Goal: Task Accomplishment & Management: Manage account settings

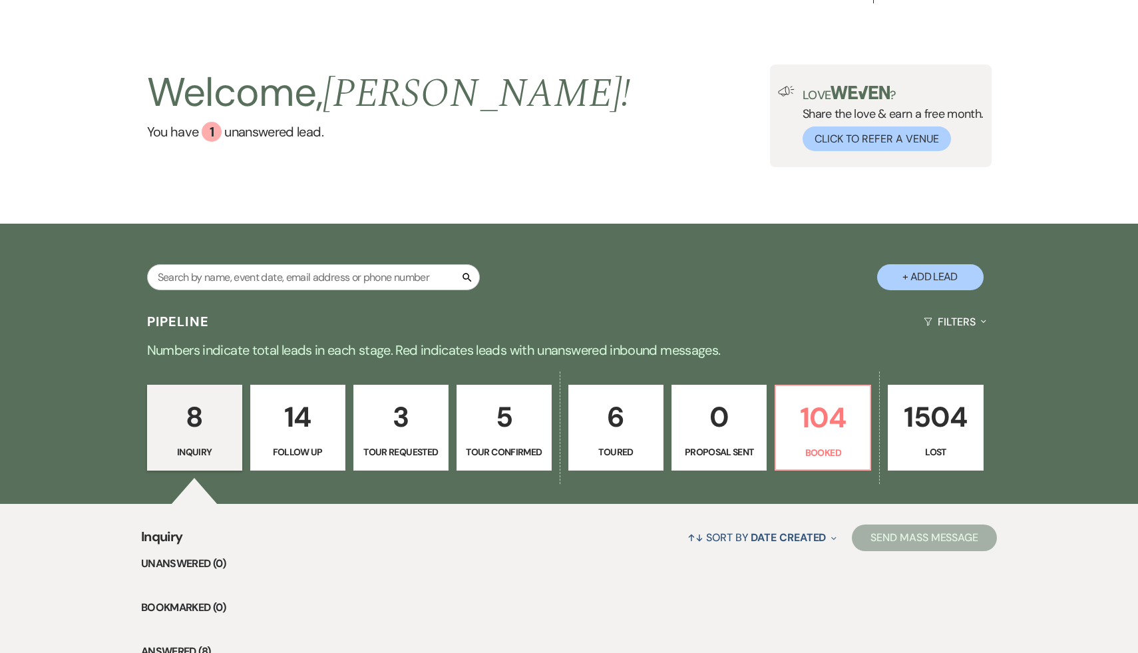
scroll to position [28, 0]
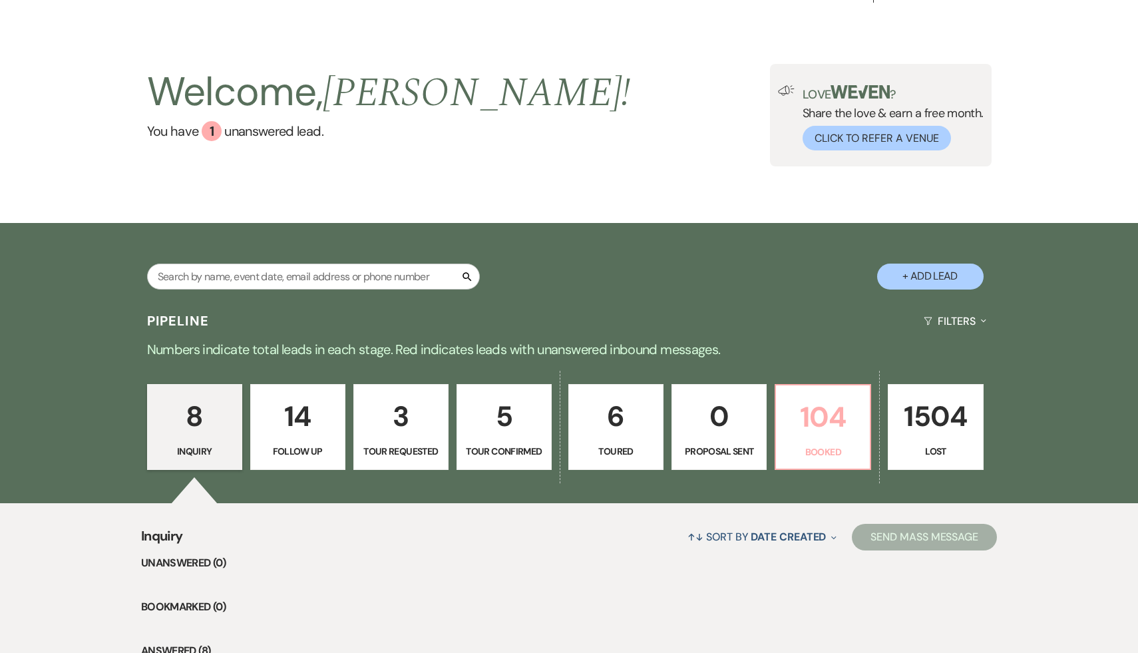
click at [811, 431] on p "104" at bounding box center [823, 417] width 78 height 45
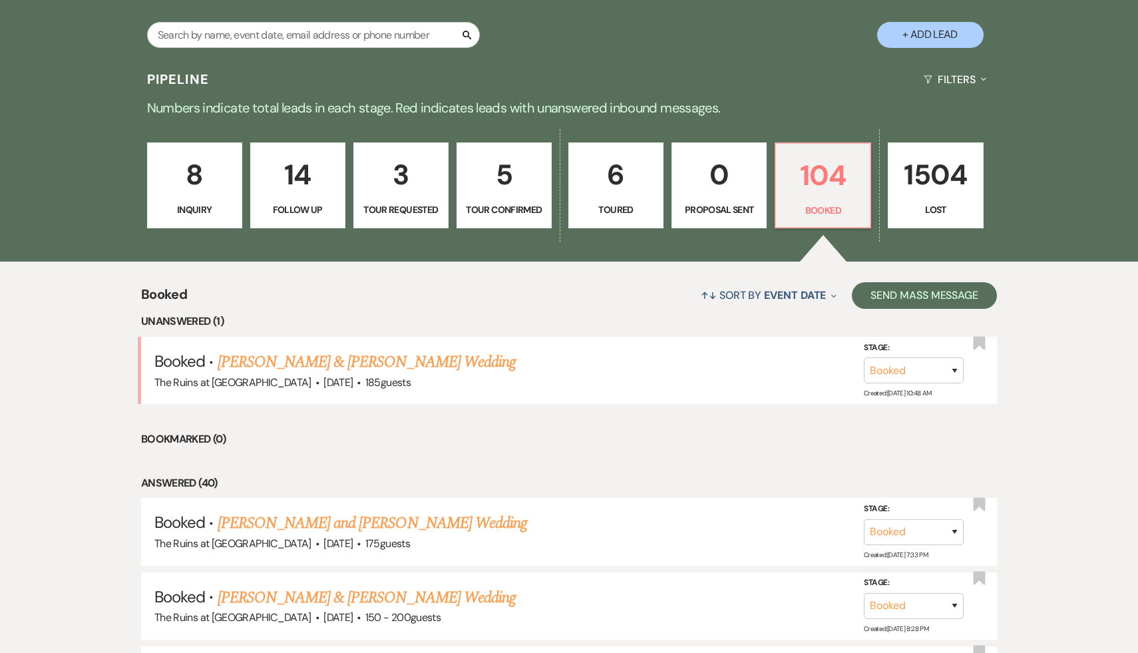
scroll to position [269, 0]
click at [425, 531] on link "[PERSON_NAME] and [PERSON_NAME] Wedding" at bounding box center [373, 524] width 310 height 24
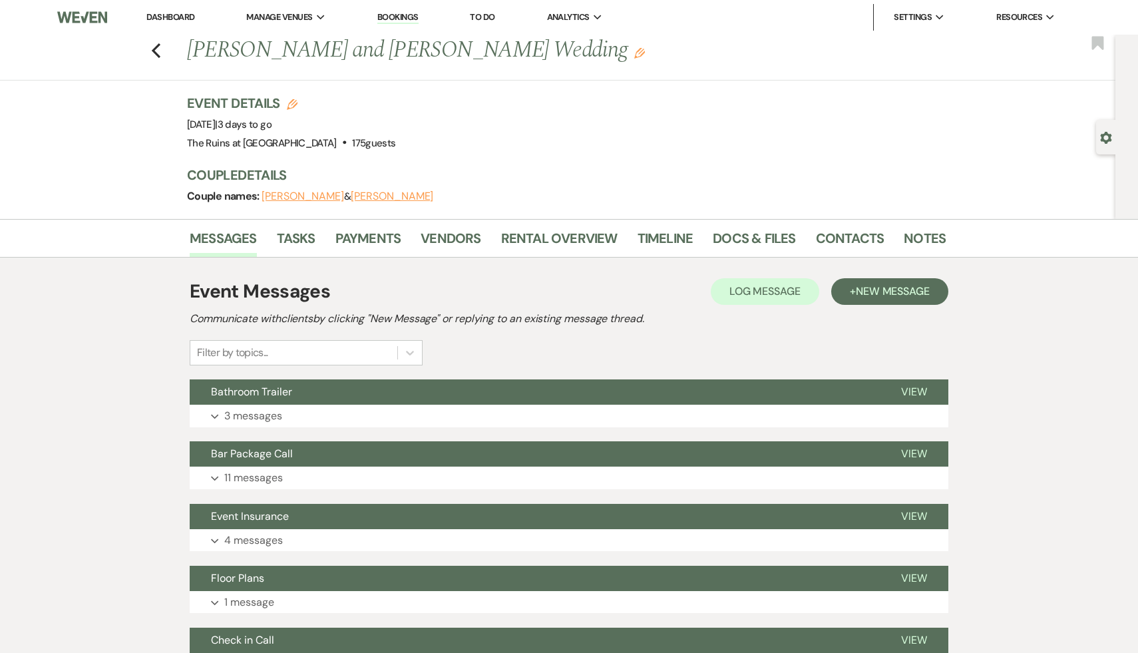
click at [720, 334] on div "Event Messages Log Log Message + New Message Communicate with clients by clicki…" at bounding box center [569, 322] width 759 height 88
click at [880, 164] on div "Event Details Edit Event Date: Saturday, August 23rd, 2025 | 3 days to go Venue…" at bounding box center [566, 156] width 759 height 125
click at [531, 166] on h3 "Couple Details" at bounding box center [559, 175] width 745 height 19
click at [236, 238] on link "Messages" at bounding box center [223, 242] width 67 height 29
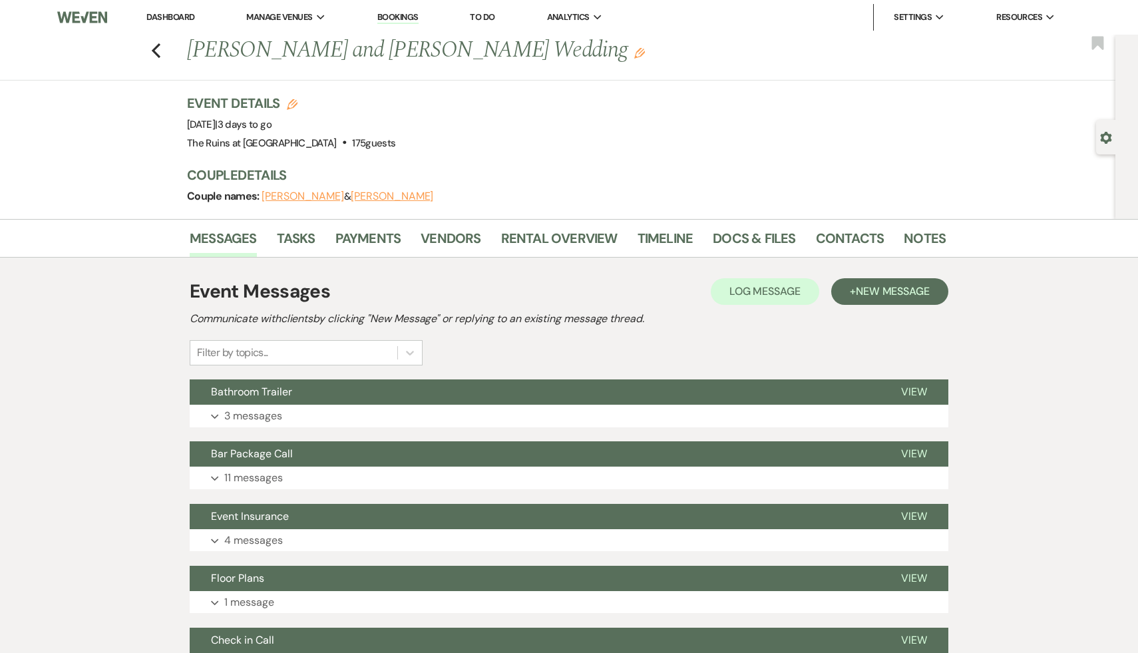
click at [753, 335] on div "Event Messages Log Log Message + New Message Communicate with clients by clicki…" at bounding box center [569, 322] width 759 height 88
click at [160, 13] on link "Dashboard" at bounding box center [170, 16] width 48 height 11
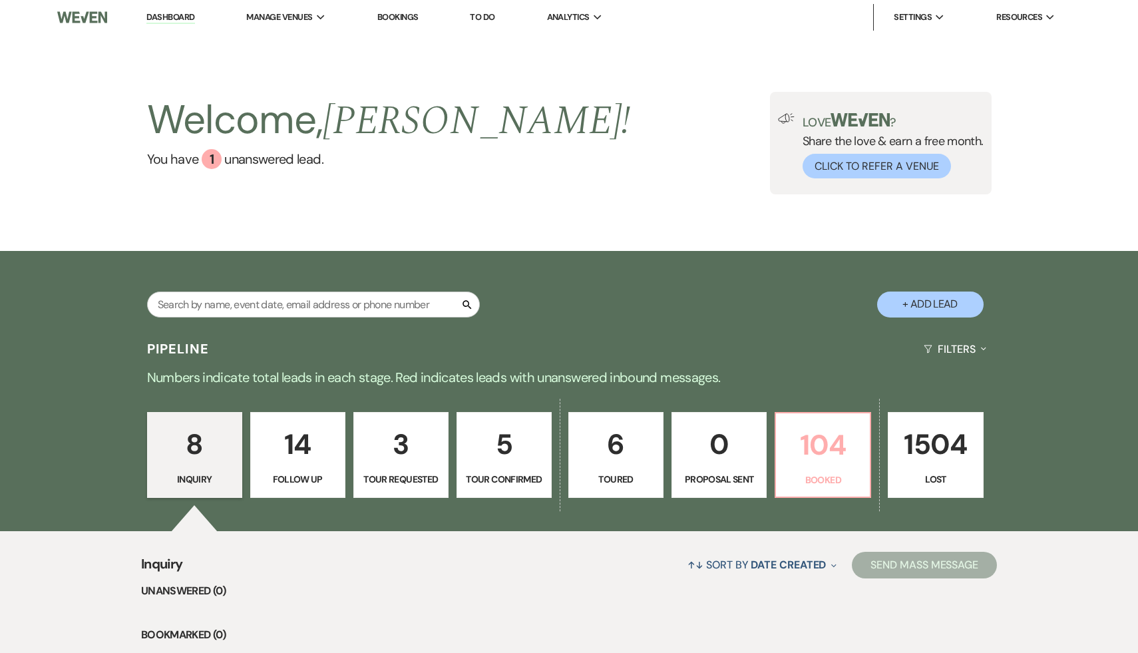
click at [823, 441] on p "104" at bounding box center [823, 445] width 78 height 45
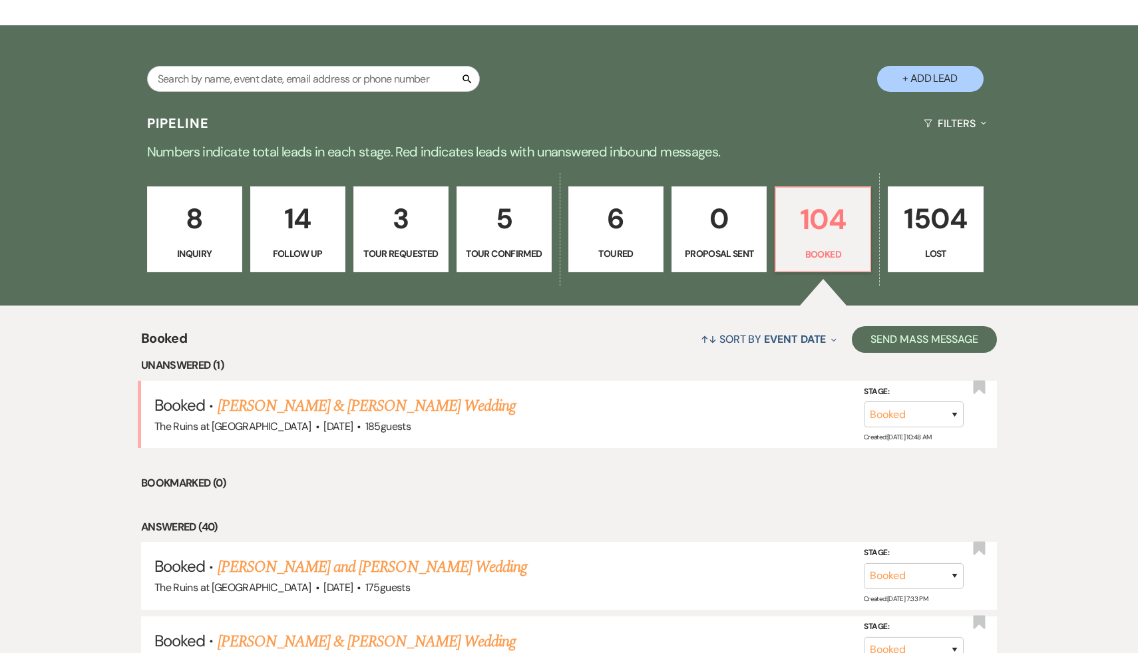
scroll to position [242, 0]
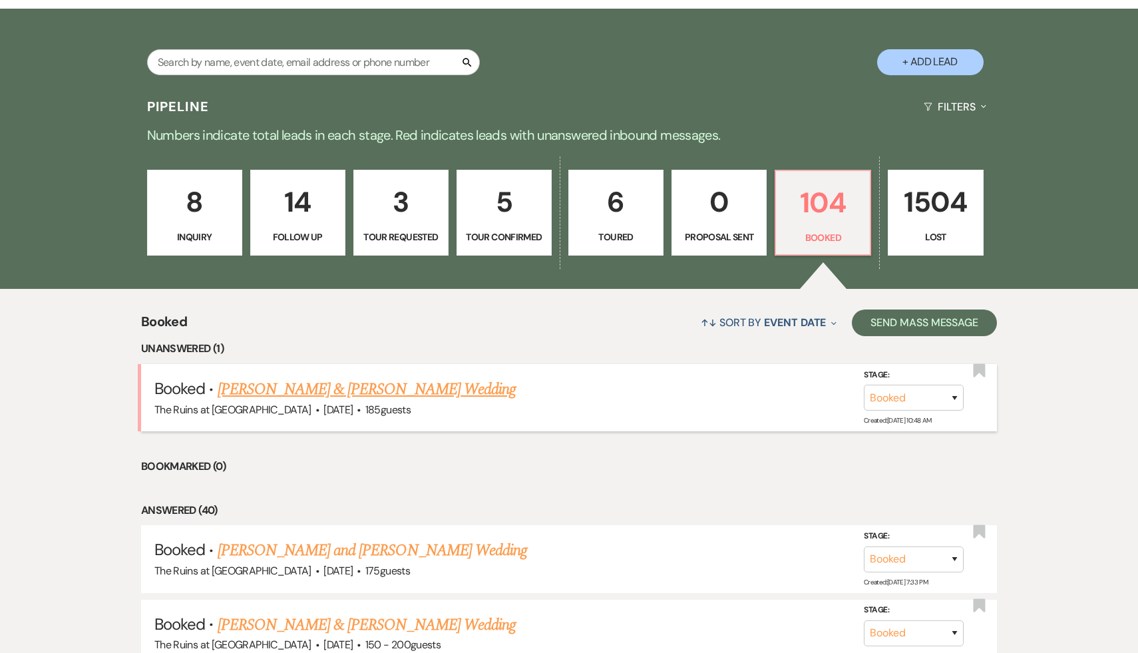
click at [432, 387] on link "[PERSON_NAME] & [PERSON_NAME] Wedding" at bounding box center [367, 389] width 298 height 24
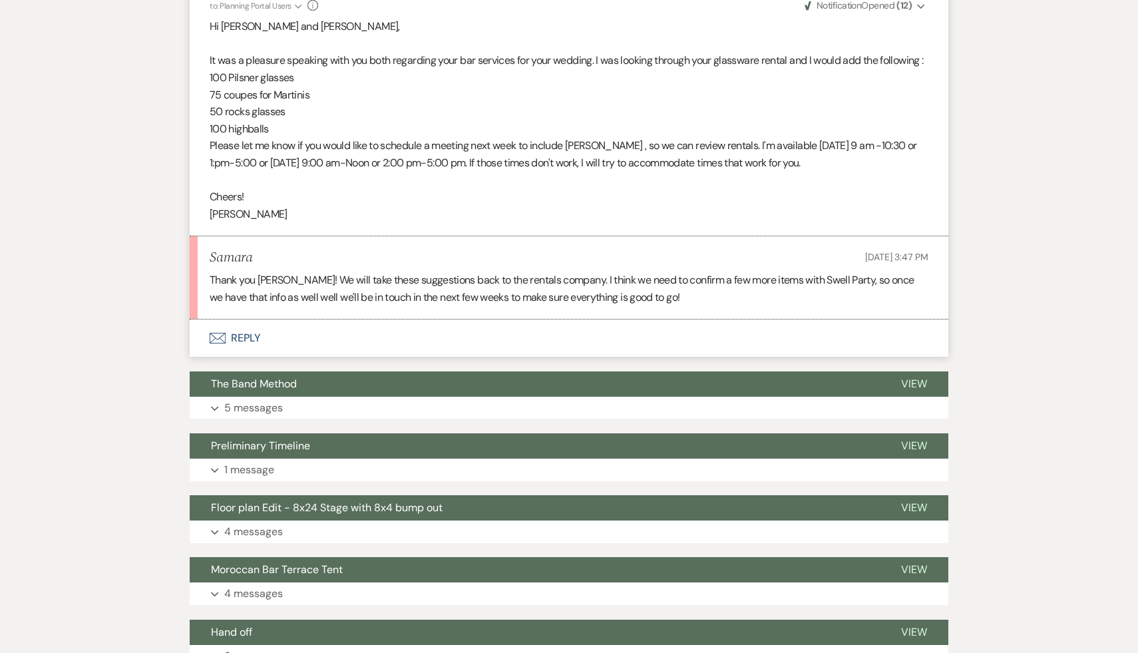
scroll to position [1646, 0]
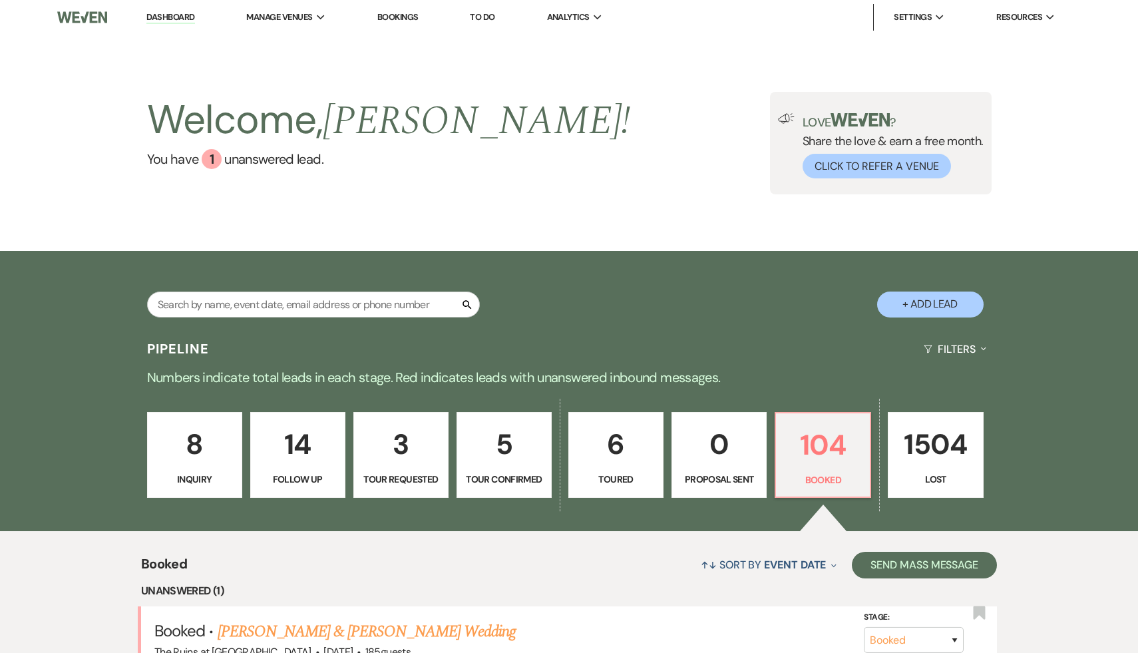
click at [159, 15] on link "Dashboard" at bounding box center [170, 17] width 48 height 13
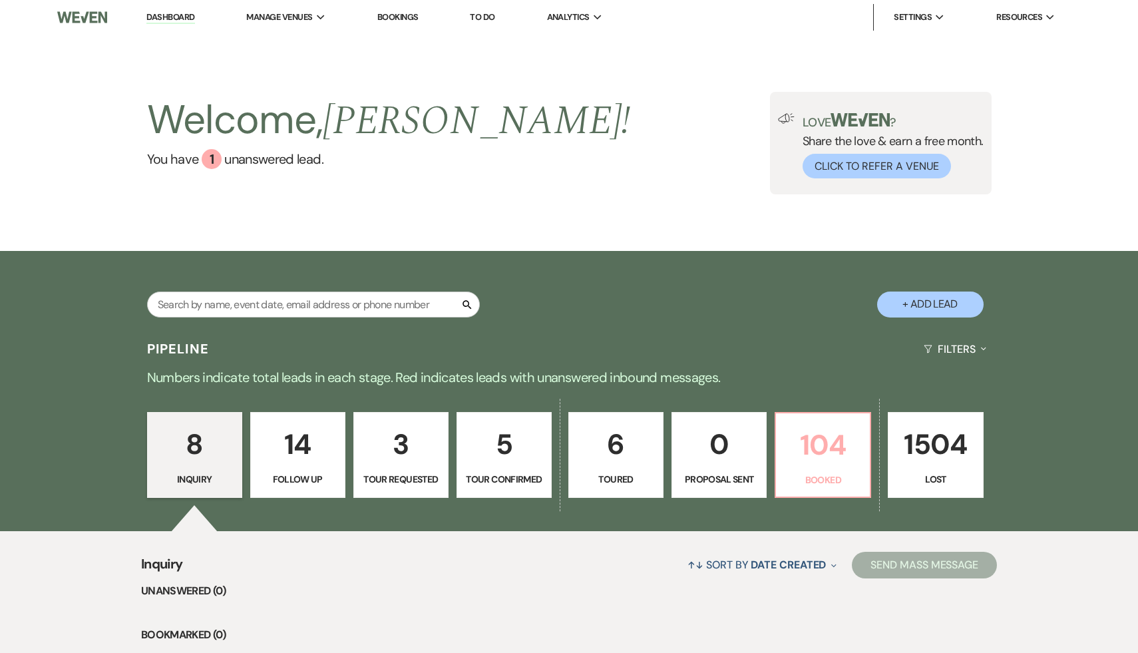
click at [827, 447] on p "104" at bounding box center [823, 445] width 78 height 45
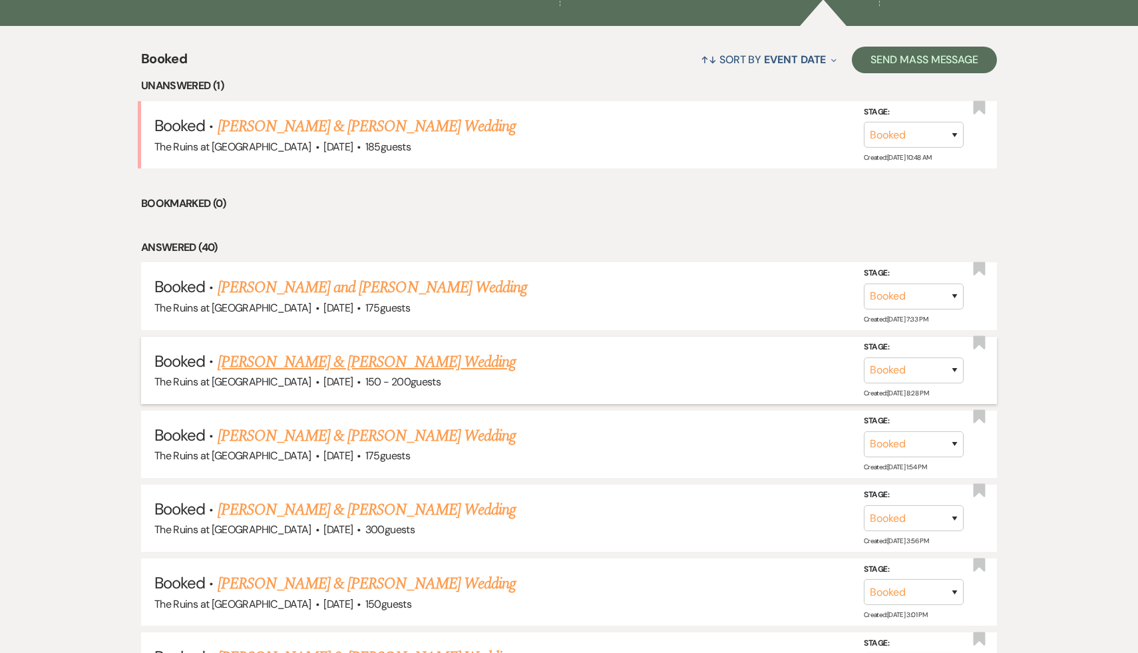
scroll to position [522, 0]
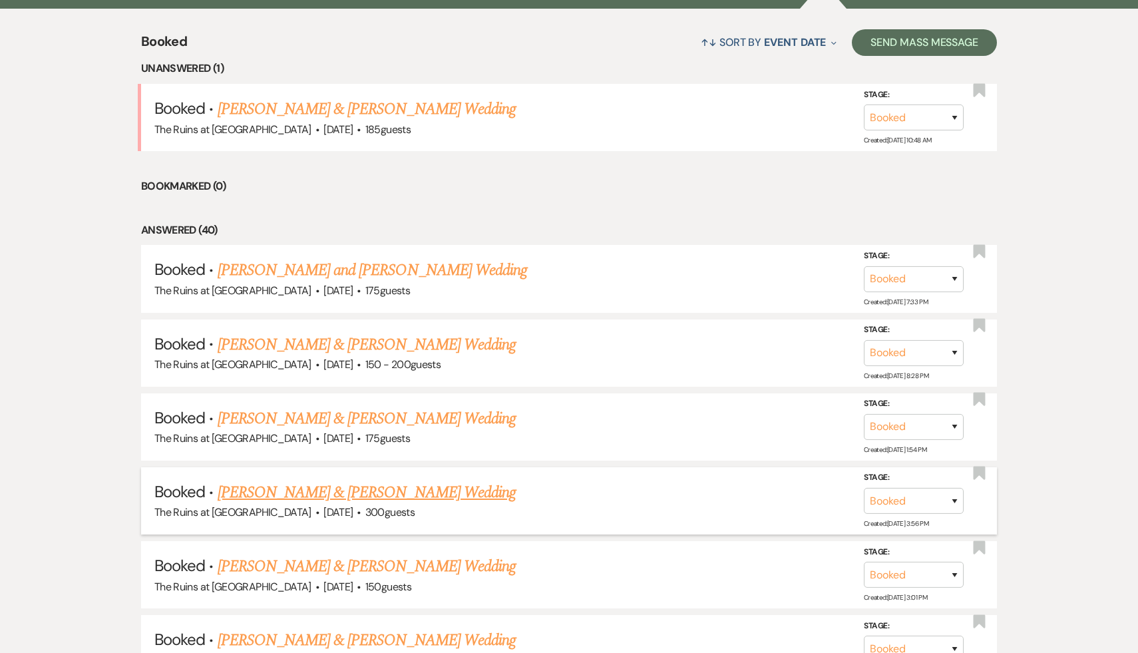
click at [331, 490] on link "[PERSON_NAME] & [PERSON_NAME] Wedding" at bounding box center [367, 492] width 298 height 24
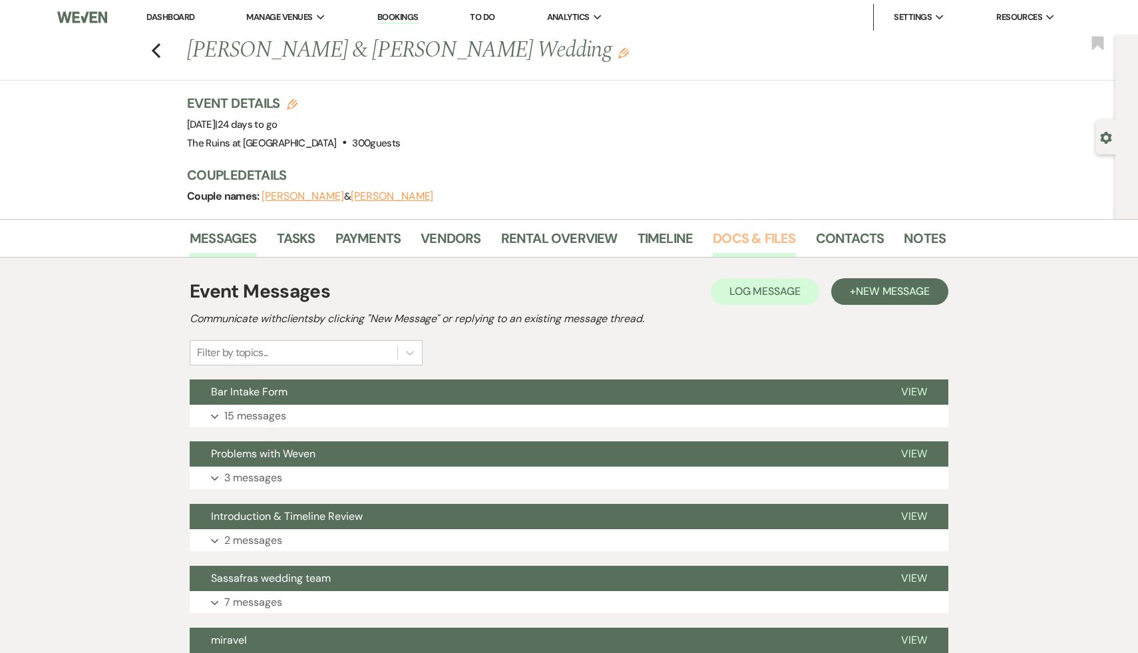
click at [779, 236] on link "Docs & Files" at bounding box center [754, 242] width 83 height 29
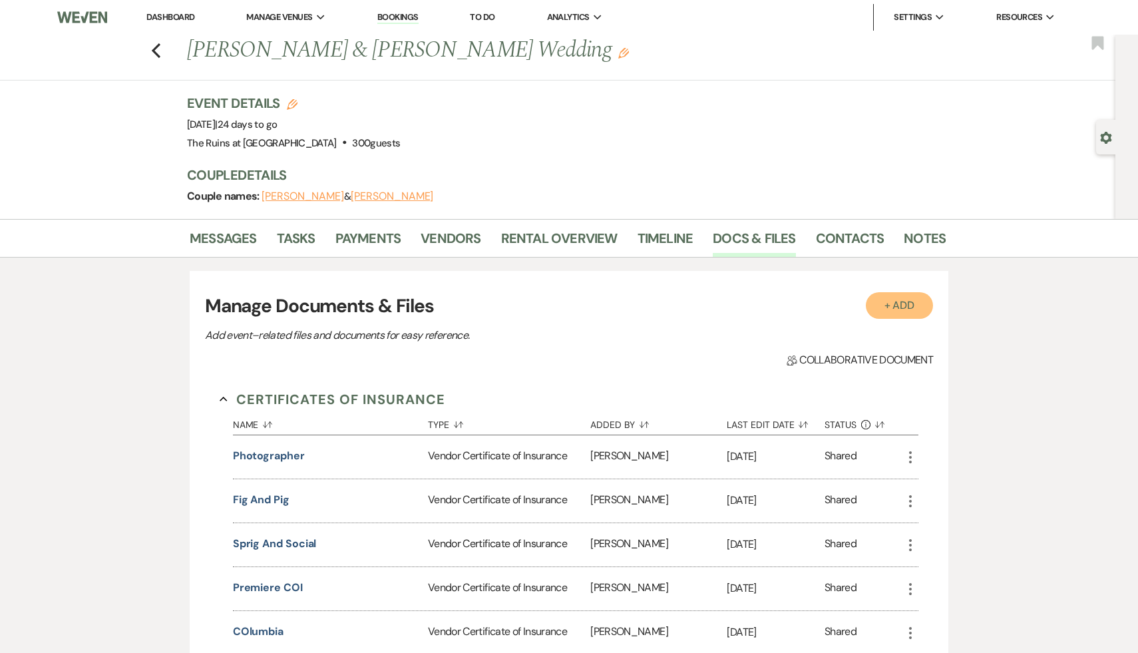
click at [902, 309] on button "+ Add" at bounding box center [900, 305] width 68 height 27
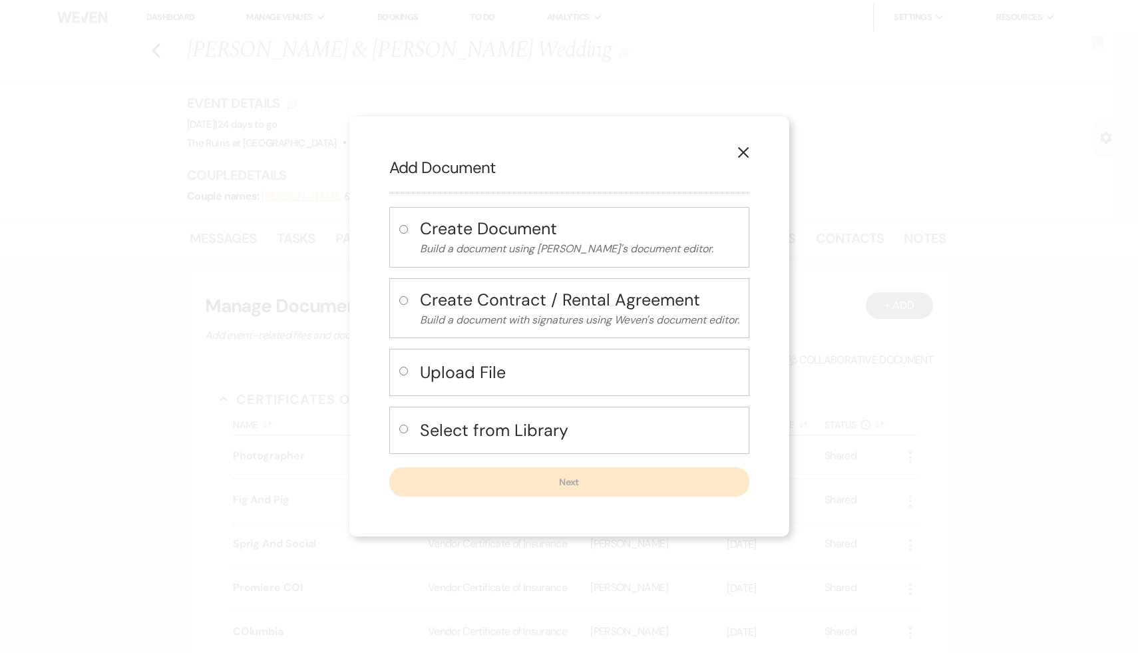
click at [399, 372] on input "radio" at bounding box center [403, 371] width 9 height 9
radio input "true"
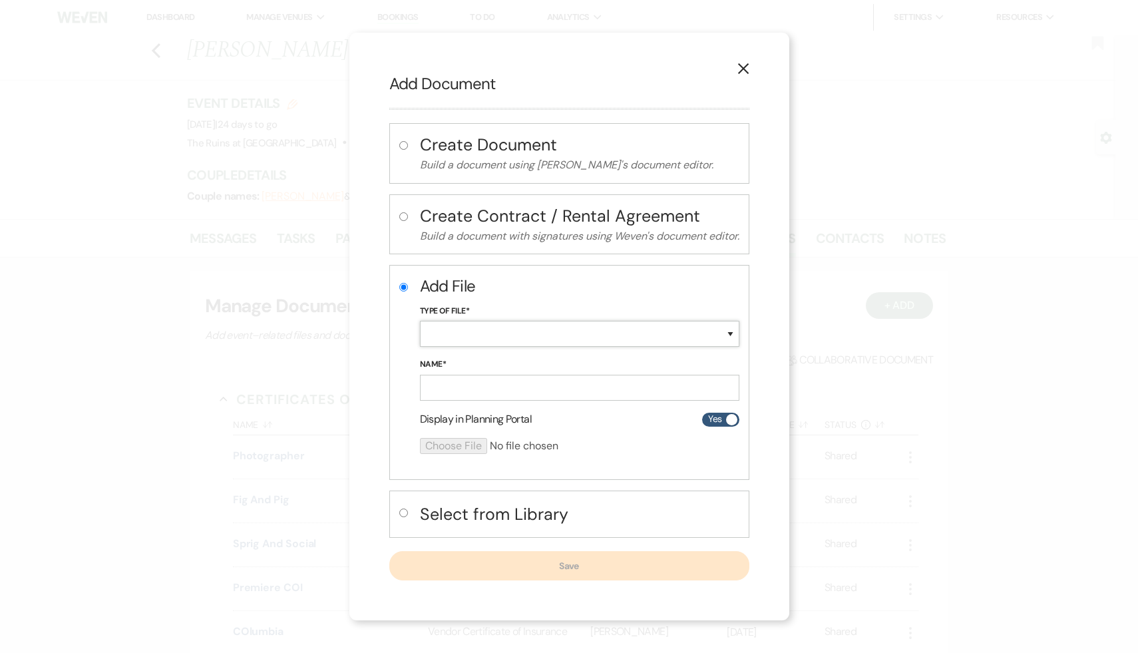
click at [732, 335] on select "Special Event Insurance Vendor Certificate of Insurance Contracts / Rental Agre…" at bounding box center [579, 334] width 319 height 26
select select "19"
click at [420, 321] on select "Special Event Insurance Vendor Certificate of Insurance Contracts / Rental Agre…" at bounding box center [579, 334] width 319 height 26
click at [560, 385] on input "Name*" at bounding box center [579, 388] width 319 height 26
type input "Couple's Insurance"
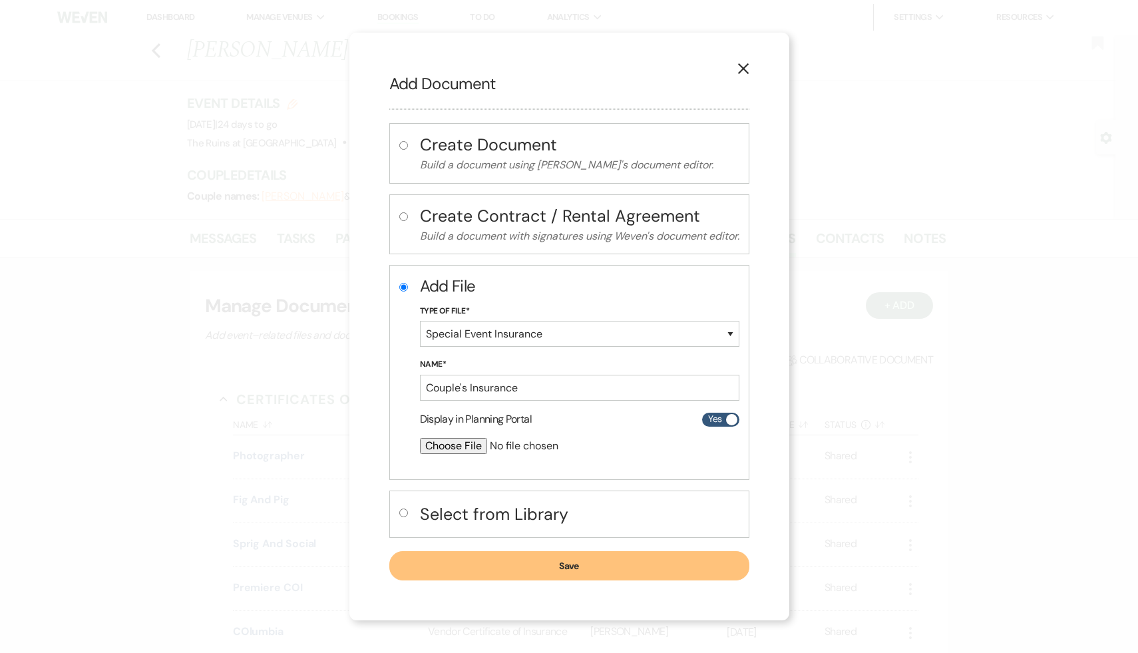
click at [470, 443] on input "file" at bounding box center [544, 446] width 249 height 16
type input "C:\fakepath\EVL70000006688Brasher-COI.pdf"
click at [581, 566] on button "Save" at bounding box center [569, 566] width 360 height 29
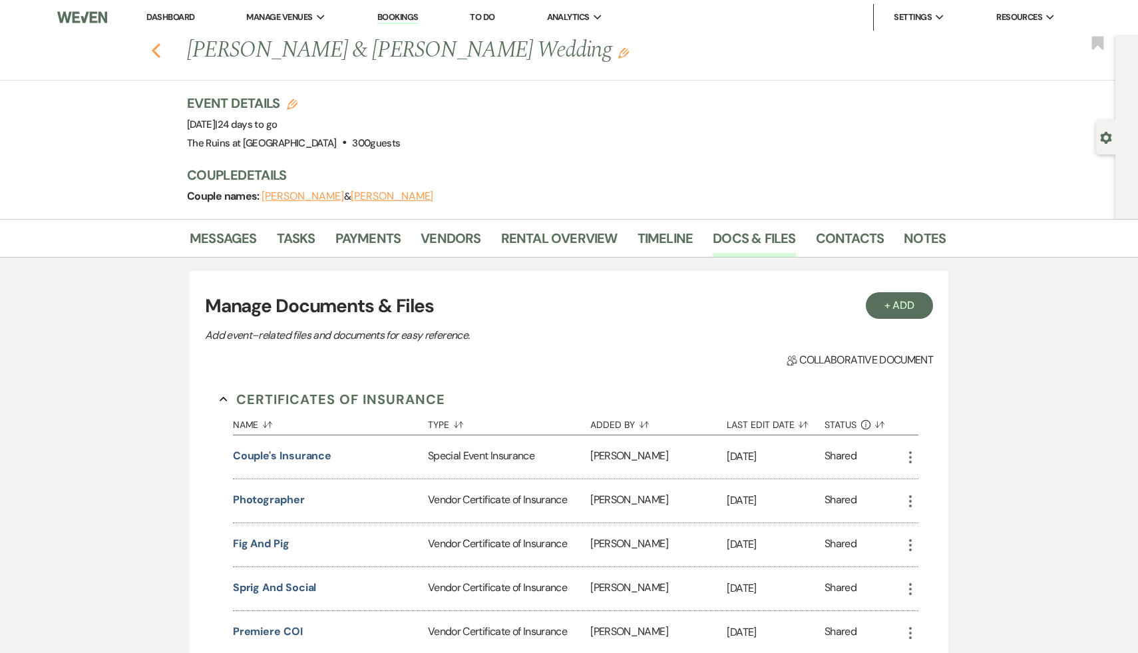
click at [155, 51] on icon "Previous" at bounding box center [156, 51] width 10 height 16
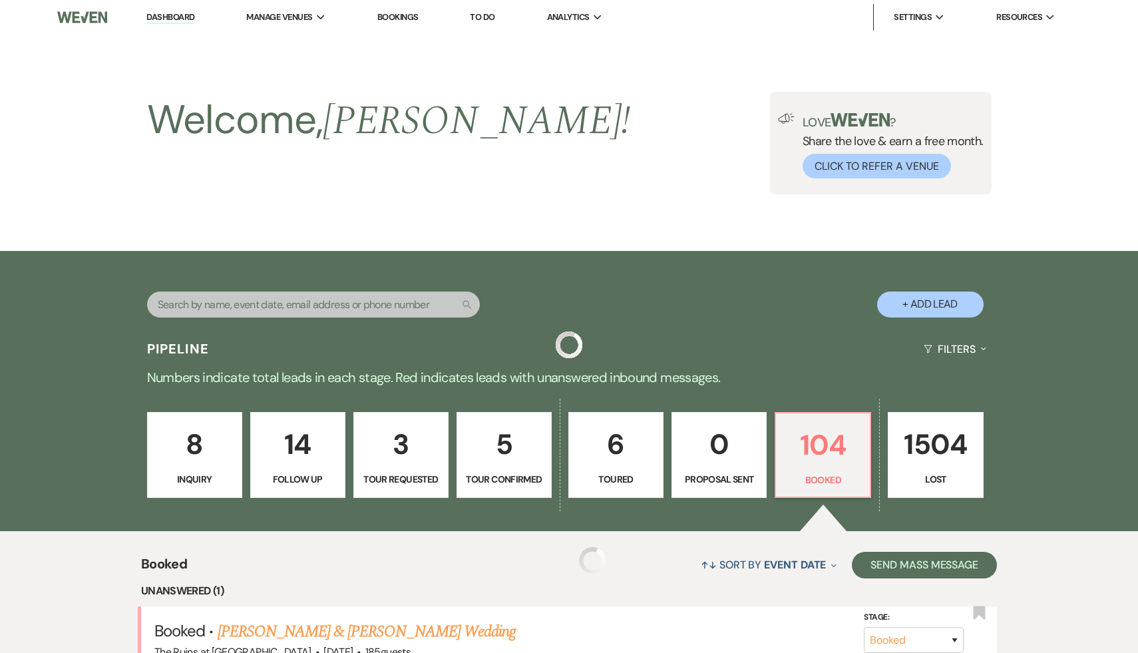
scroll to position [522, 0]
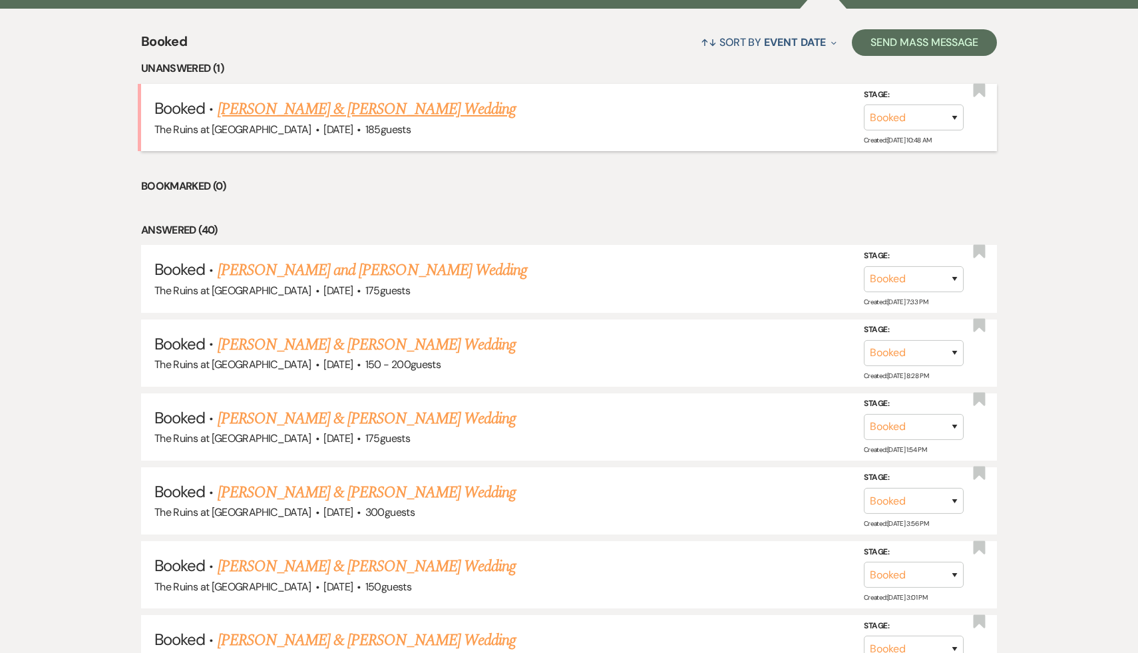
click at [331, 112] on link "[PERSON_NAME] & [PERSON_NAME] Wedding" at bounding box center [367, 109] width 298 height 24
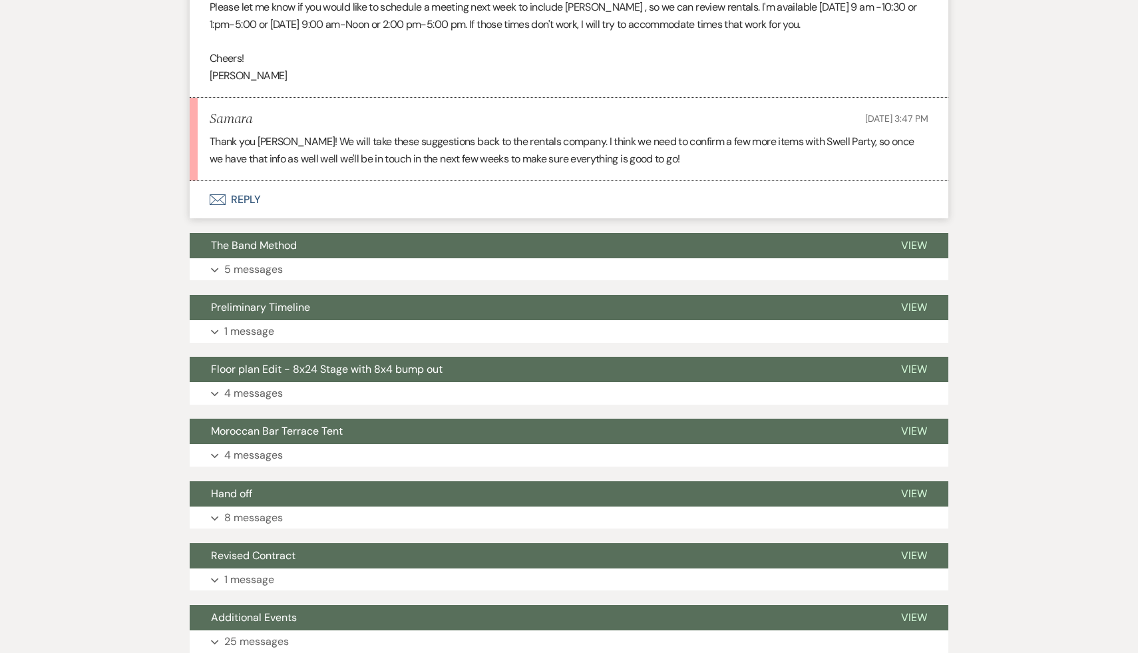
scroll to position [1686, 0]
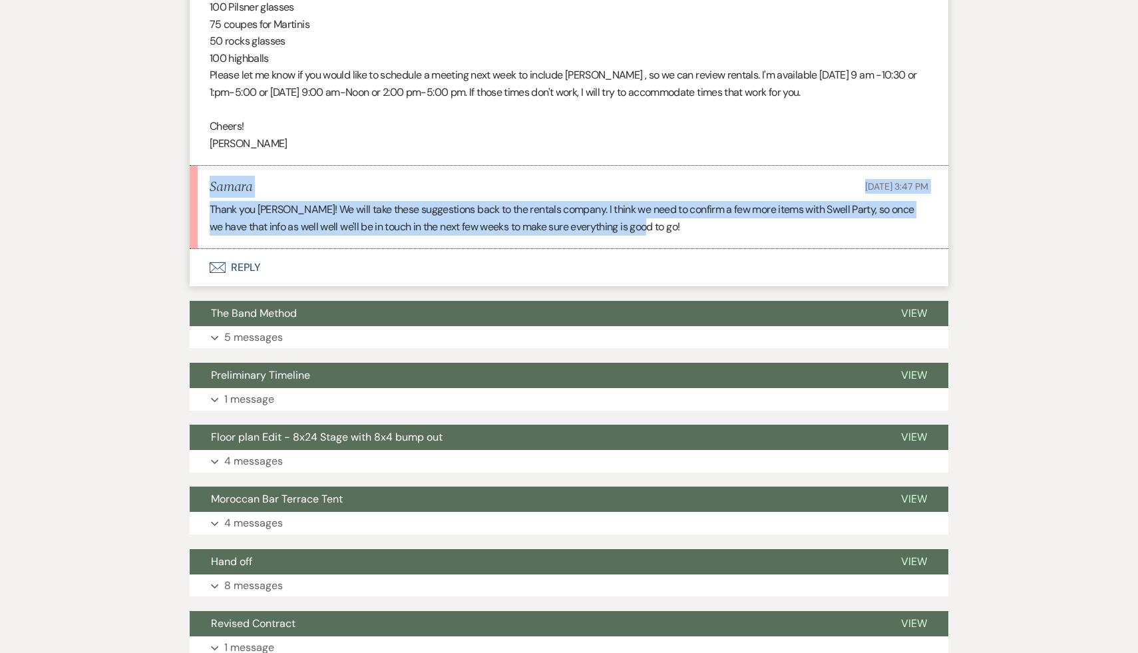
drag, startPoint x: 656, startPoint y: 281, endPoint x: 206, endPoint y: 232, distance: 452.6
click at [206, 232] on li "Samara Aug 18, 2025, 3:47 PM Thank you Diana! We will take these suggestions ba…" at bounding box center [569, 207] width 759 height 83
copy li "Samara Aug 18, 2025, 3:47 PM Thank you Diana! We will take these suggestions ba…"
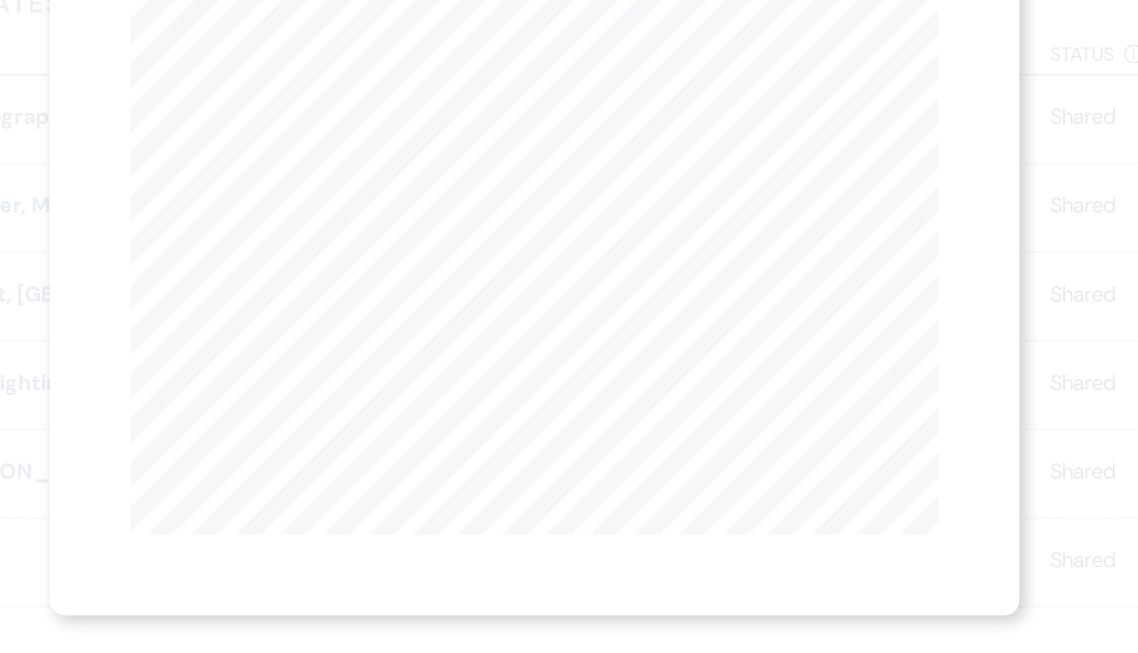
scroll to position [99, 0]
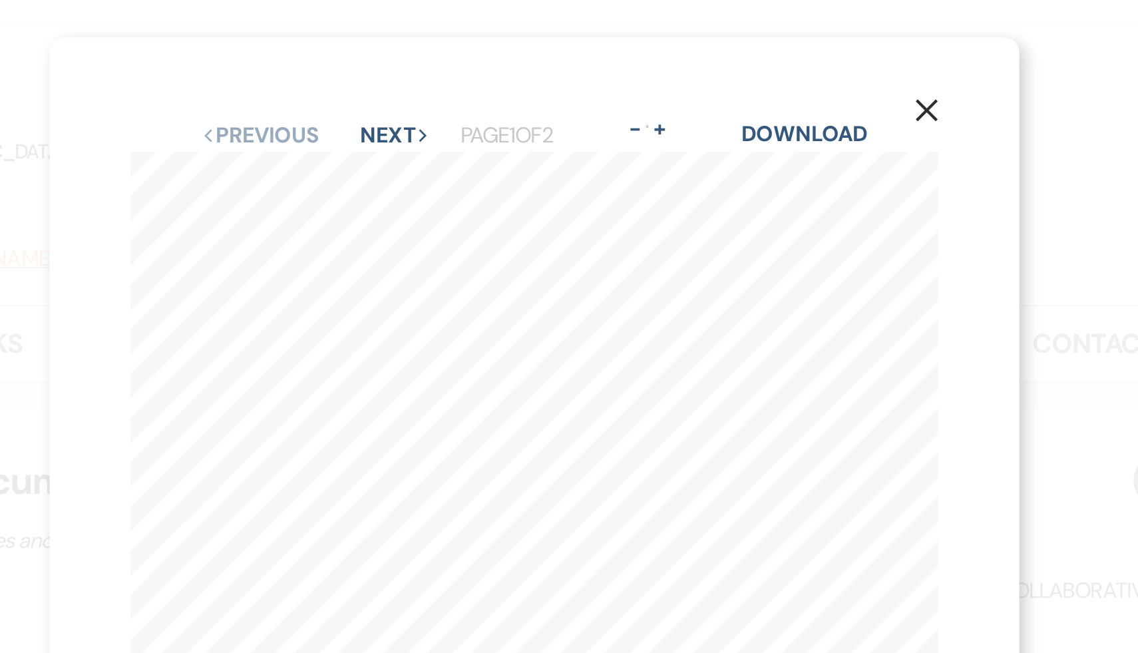
click at [765, 54] on use "button" at bounding box center [763, 54] width 11 height 11
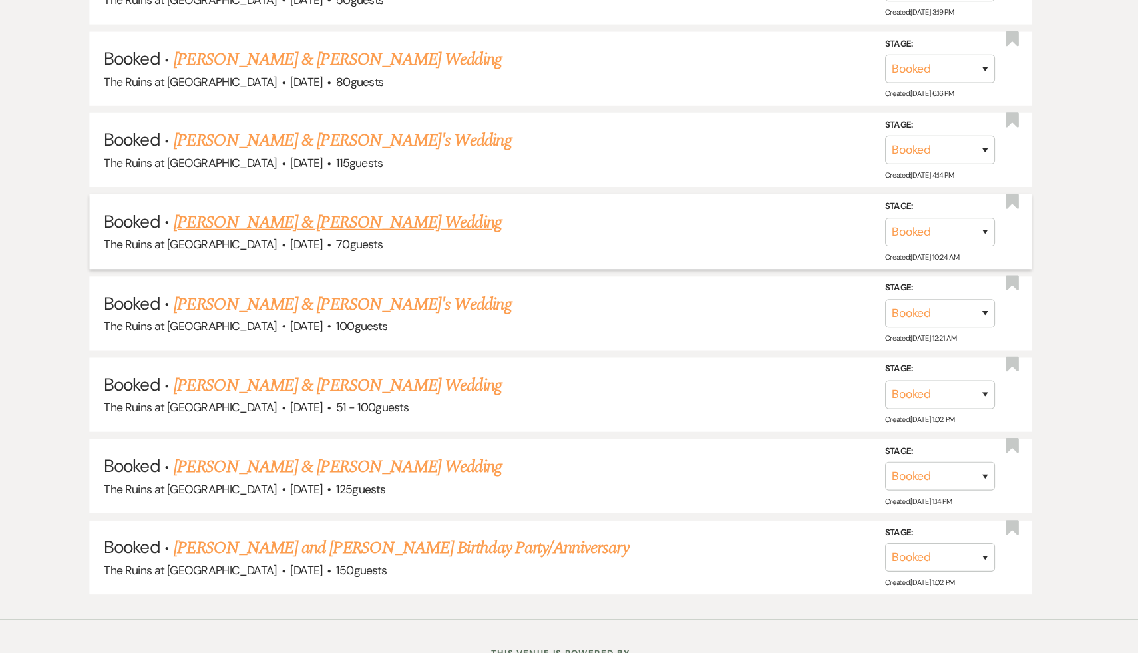
scroll to position [6296, 0]
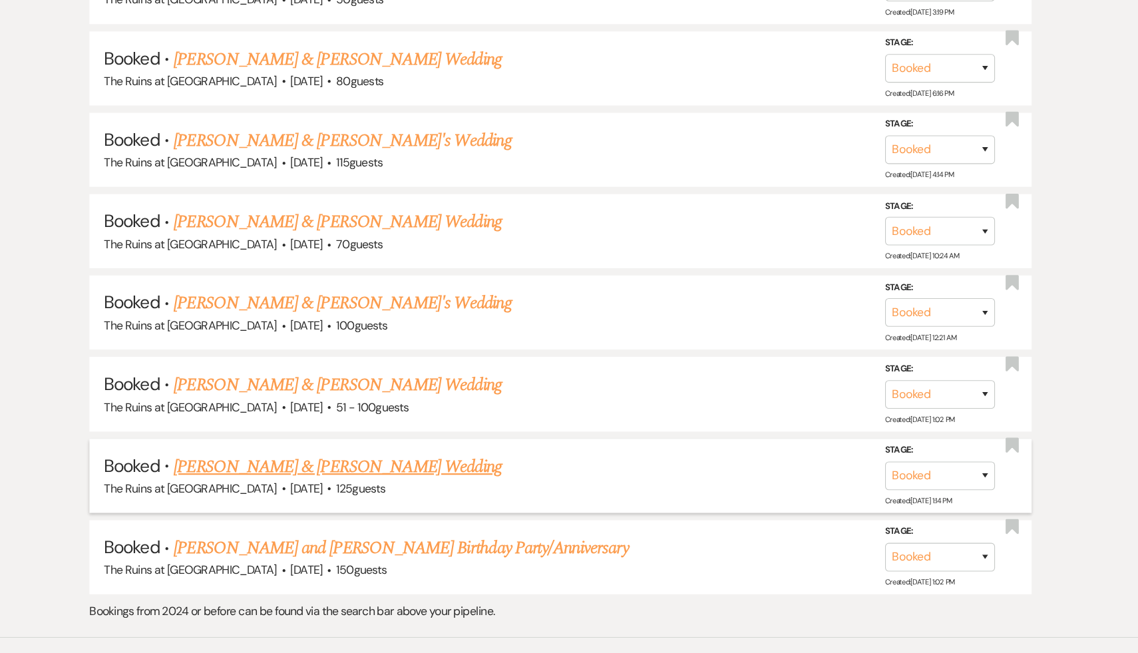
click at [403, 472] on link "[PERSON_NAME] & [PERSON_NAME] Wedding" at bounding box center [367, 484] width 298 height 24
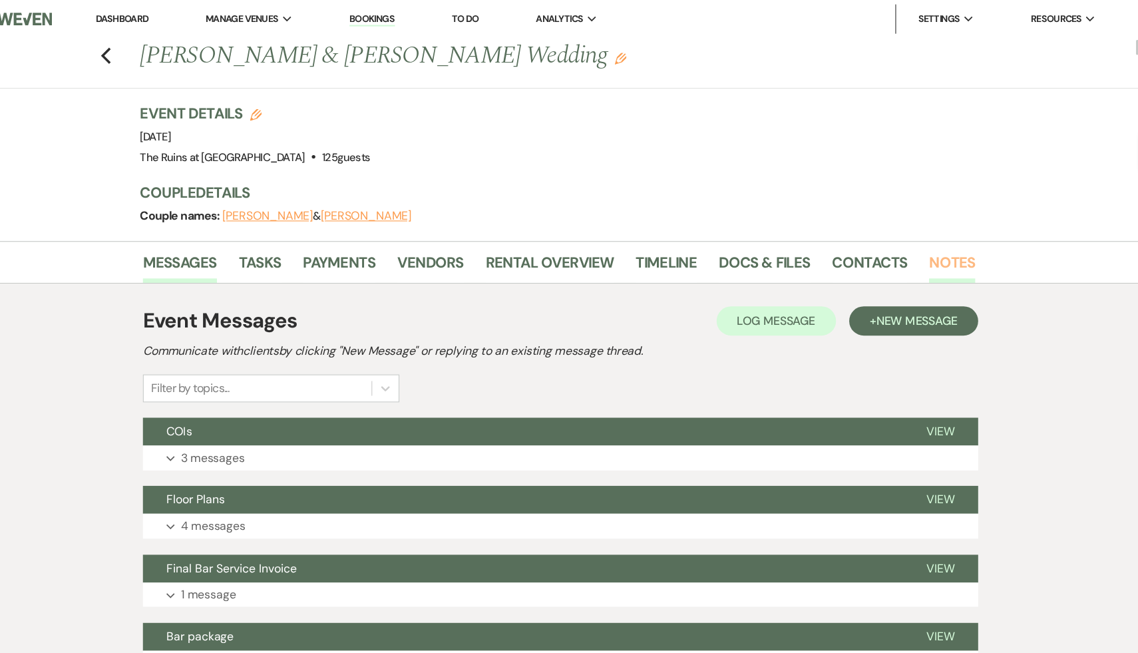
click at [929, 239] on link "Notes" at bounding box center [925, 242] width 42 height 29
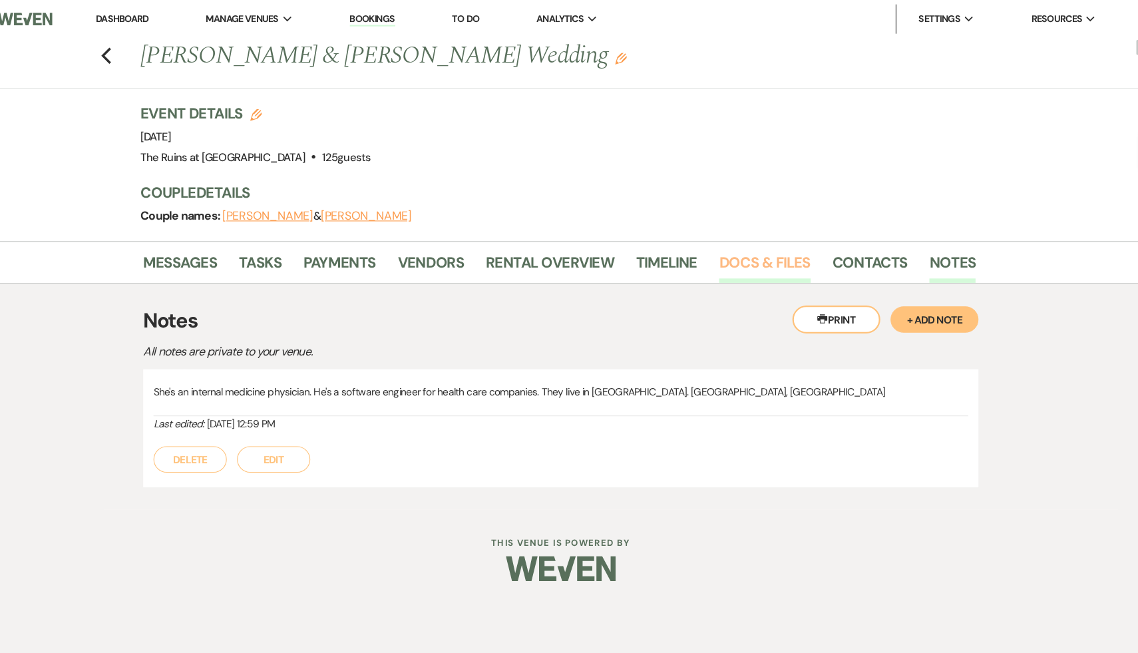
click at [748, 248] on link "Docs & Files" at bounding box center [754, 242] width 83 height 29
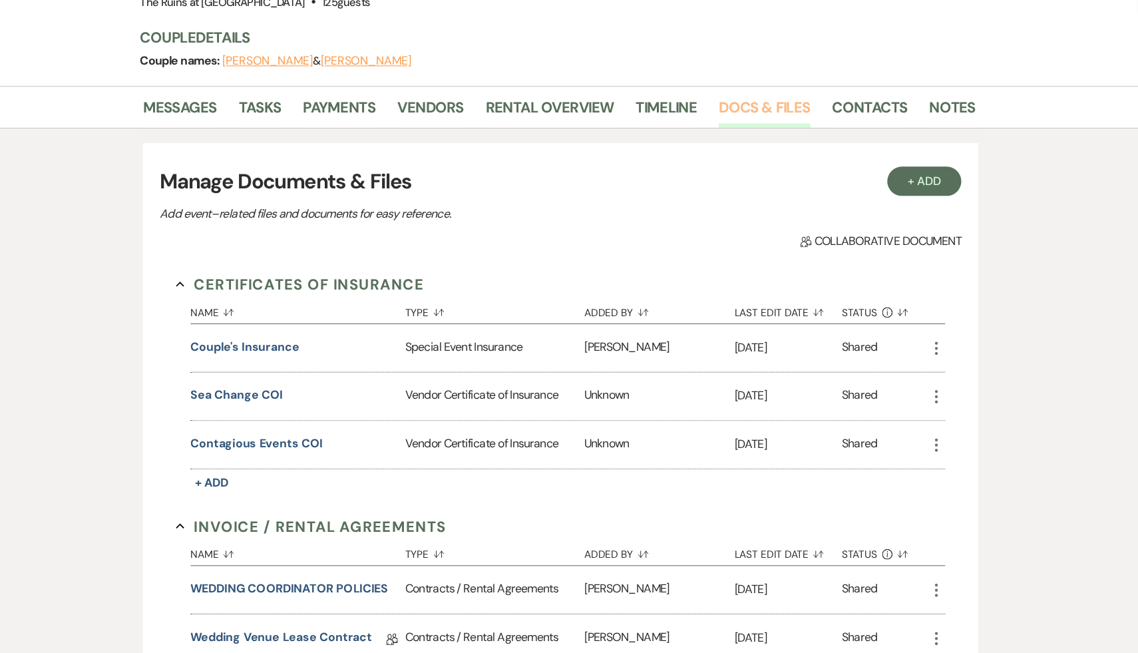
scroll to position [114, 0]
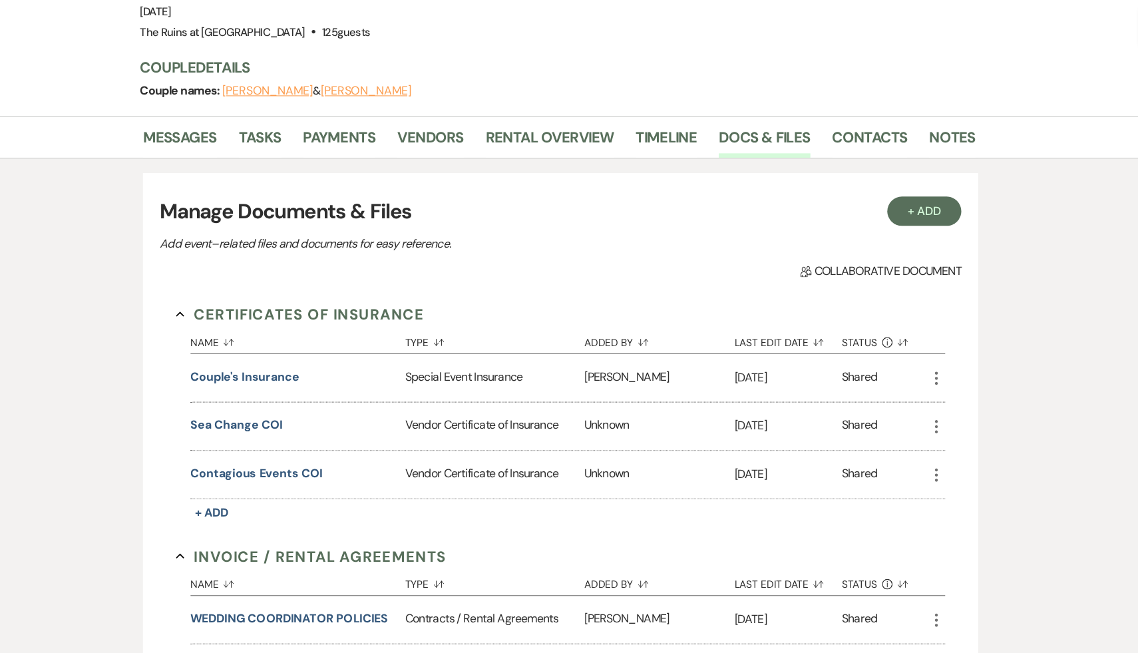
click at [703, 49] on div "Event Details Edit Event Date: [DATE] Venue: The Ruins at [GEOGRAPHIC_DATA] . 1…" at bounding box center [566, 42] width 759 height 125
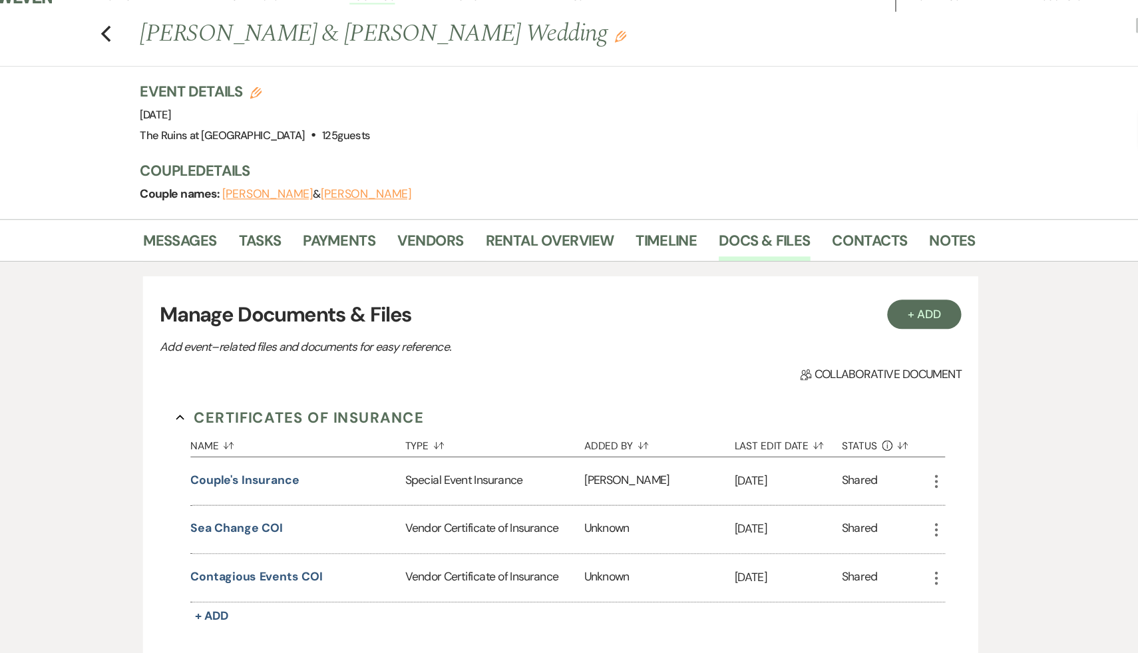
scroll to position [0, 0]
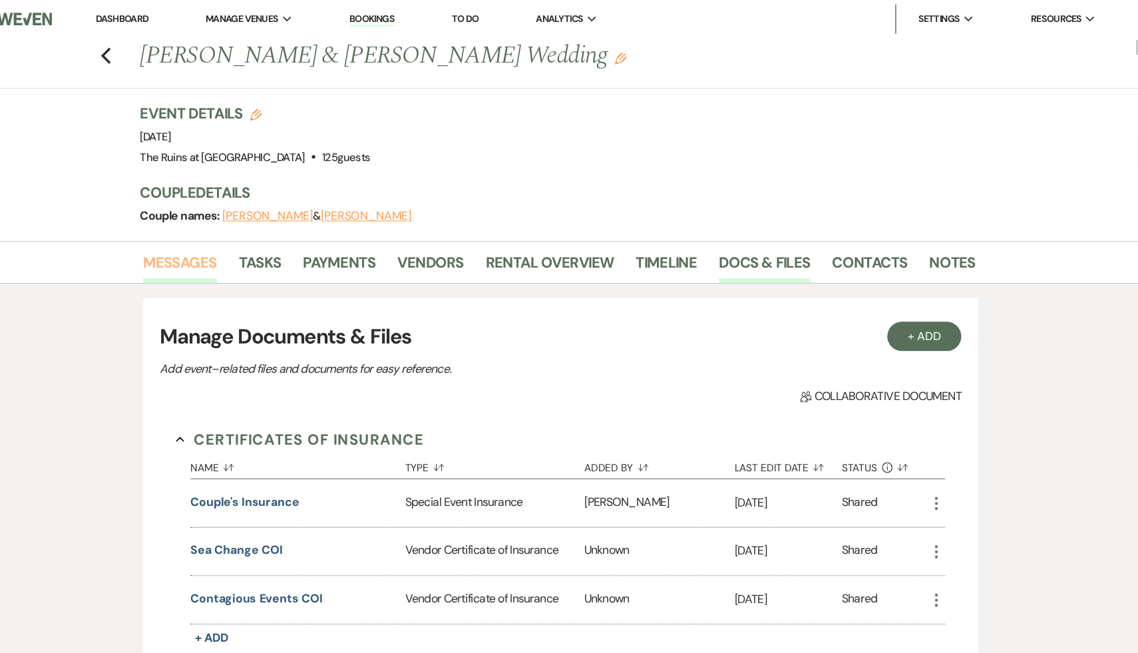
click at [233, 234] on link "Messages" at bounding box center [223, 242] width 67 height 29
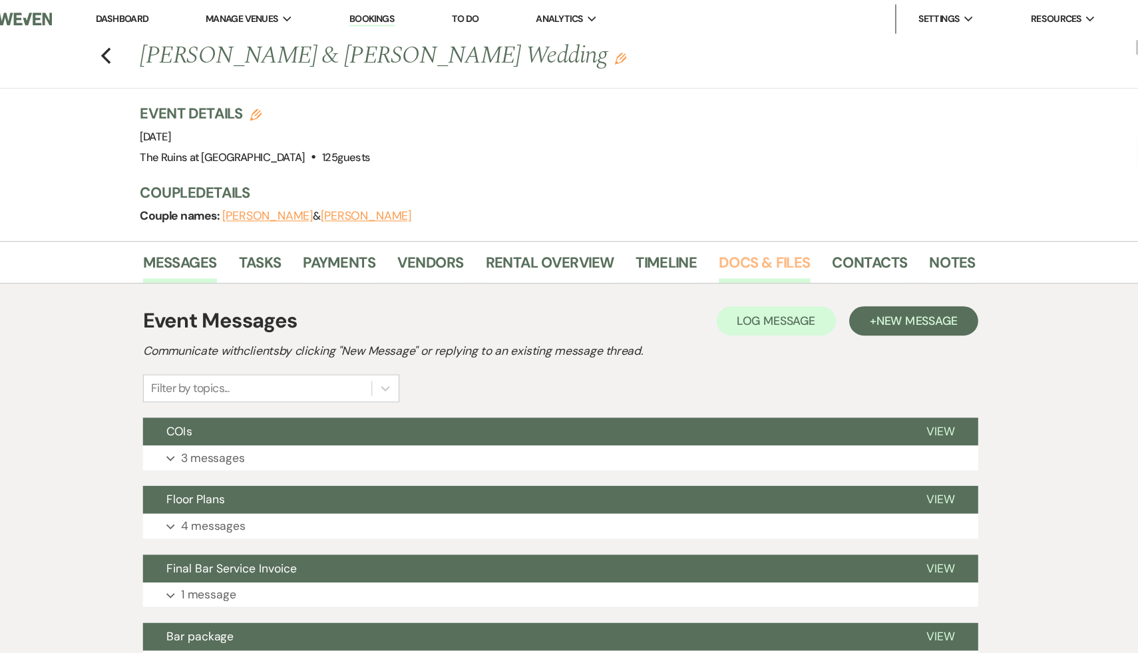
click at [749, 239] on link "Docs & Files" at bounding box center [754, 242] width 83 height 29
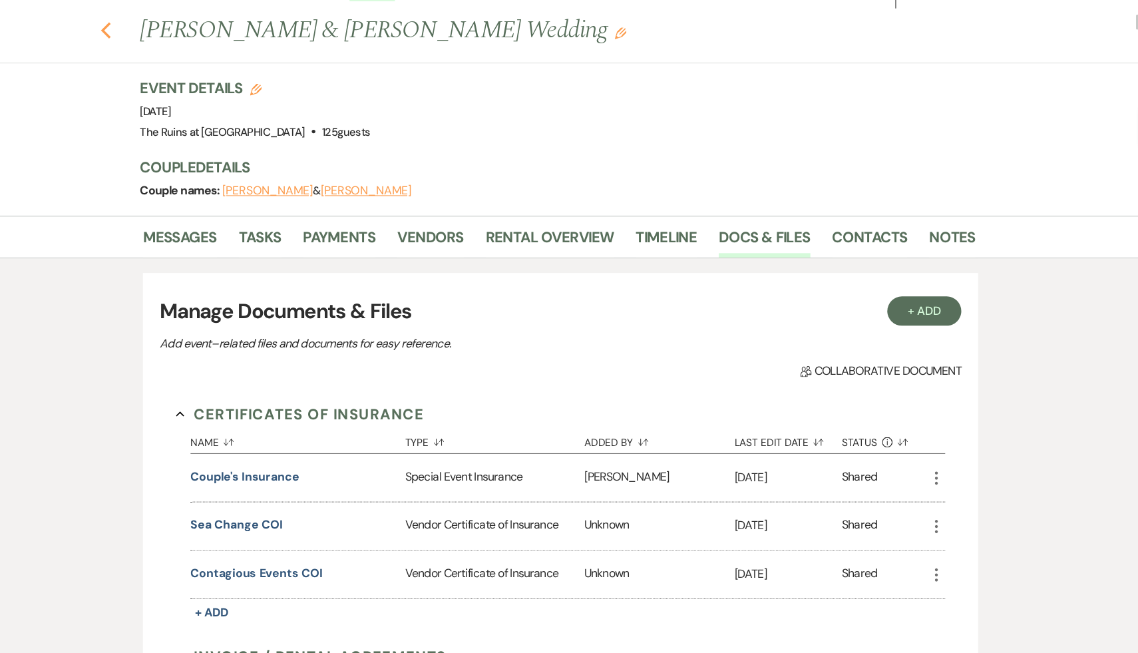
click at [154, 46] on icon "Previous" at bounding box center [156, 51] width 10 height 16
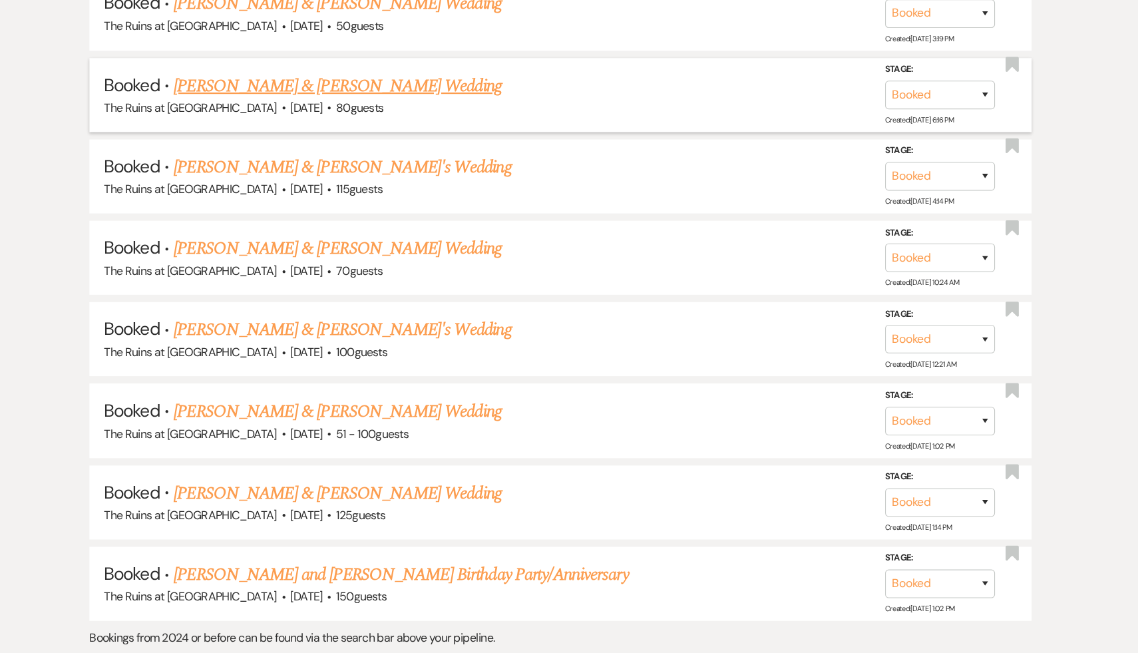
scroll to position [6296, 0]
